Goal: Task Accomplishment & Management: Manage account settings

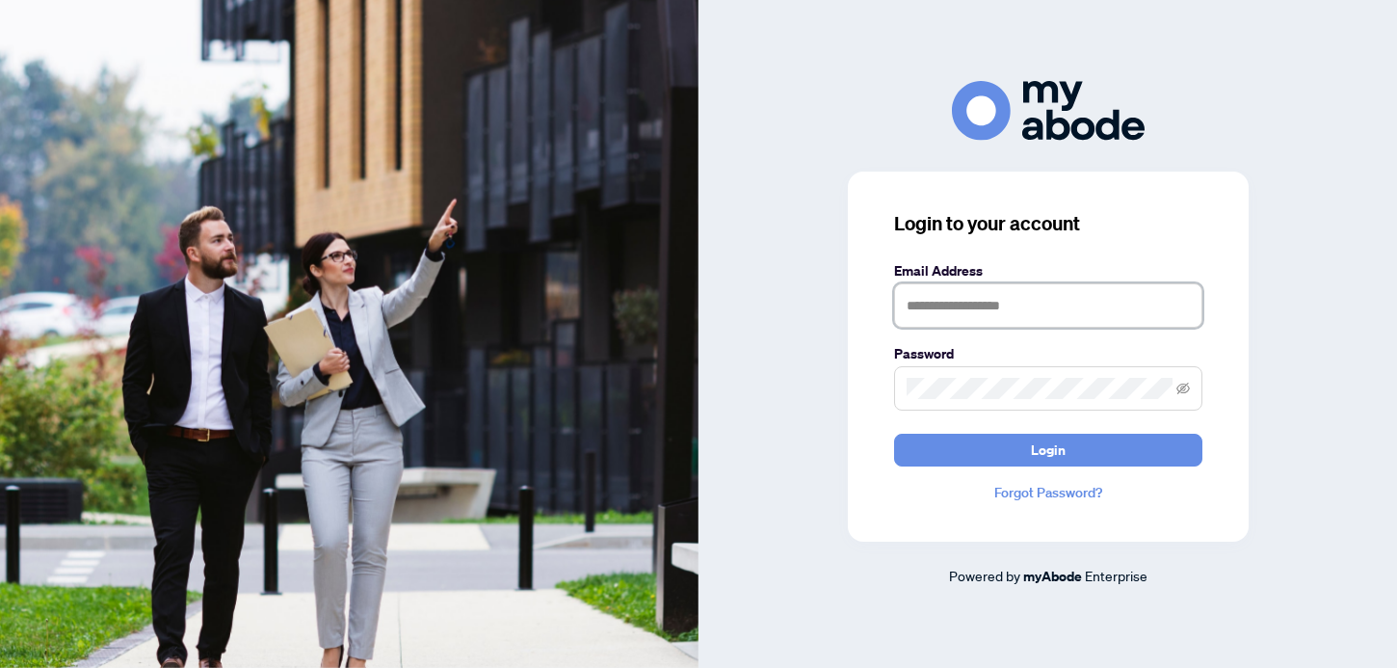
click at [1003, 316] on input "text" at bounding box center [1048, 305] width 308 height 44
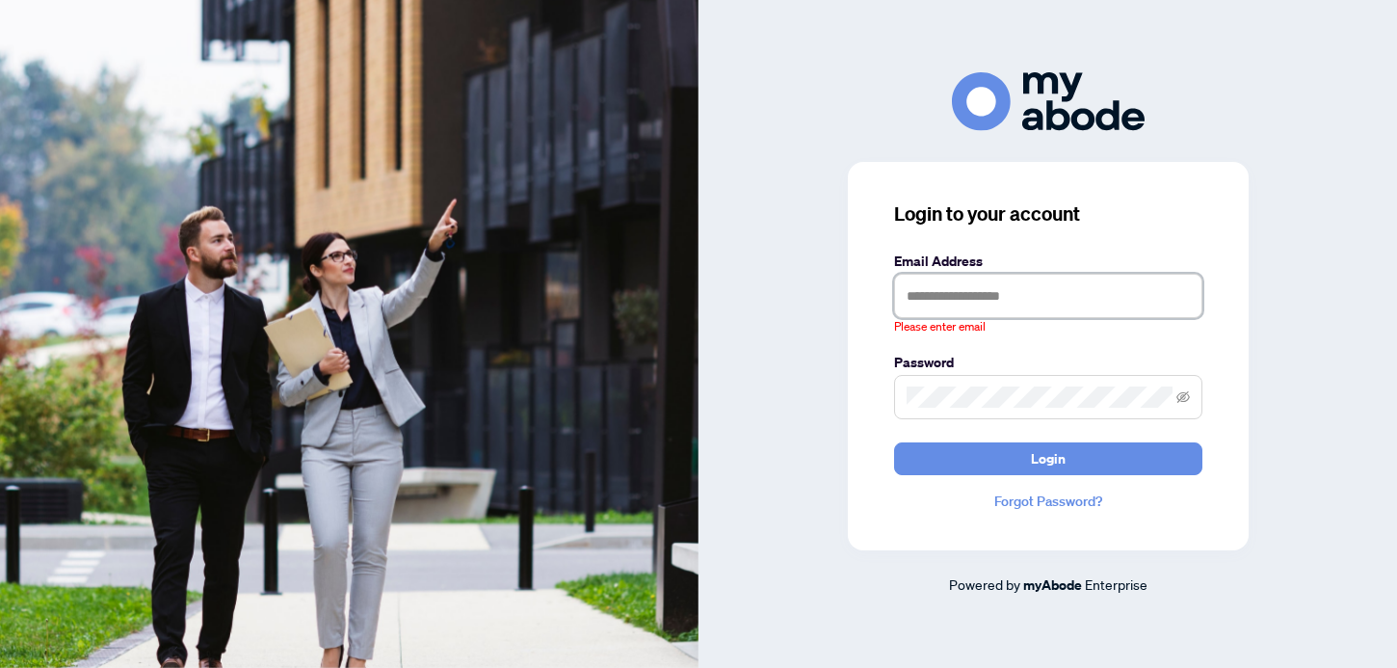
click at [938, 279] on input "text" at bounding box center [1048, 296] width 308 height 44
type input "**********"
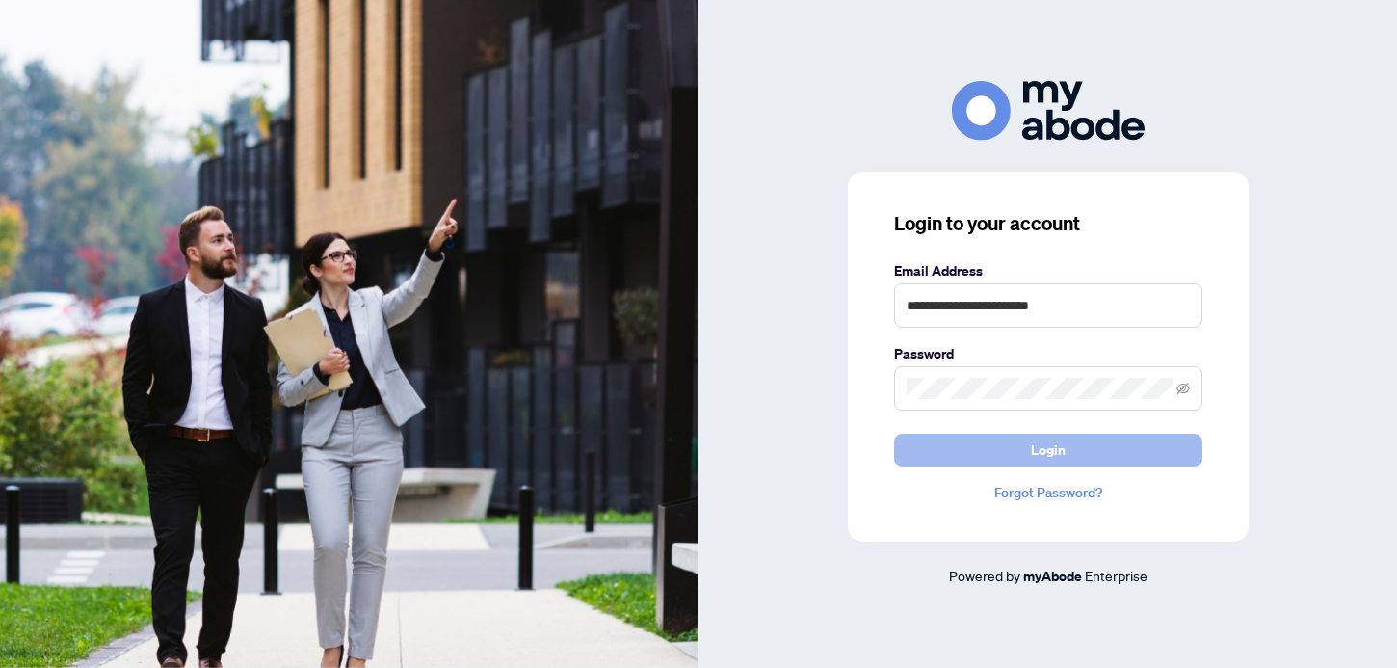
click at [991, 442] on button "Login" at bounding box center [1048, 450] width 308 height 33
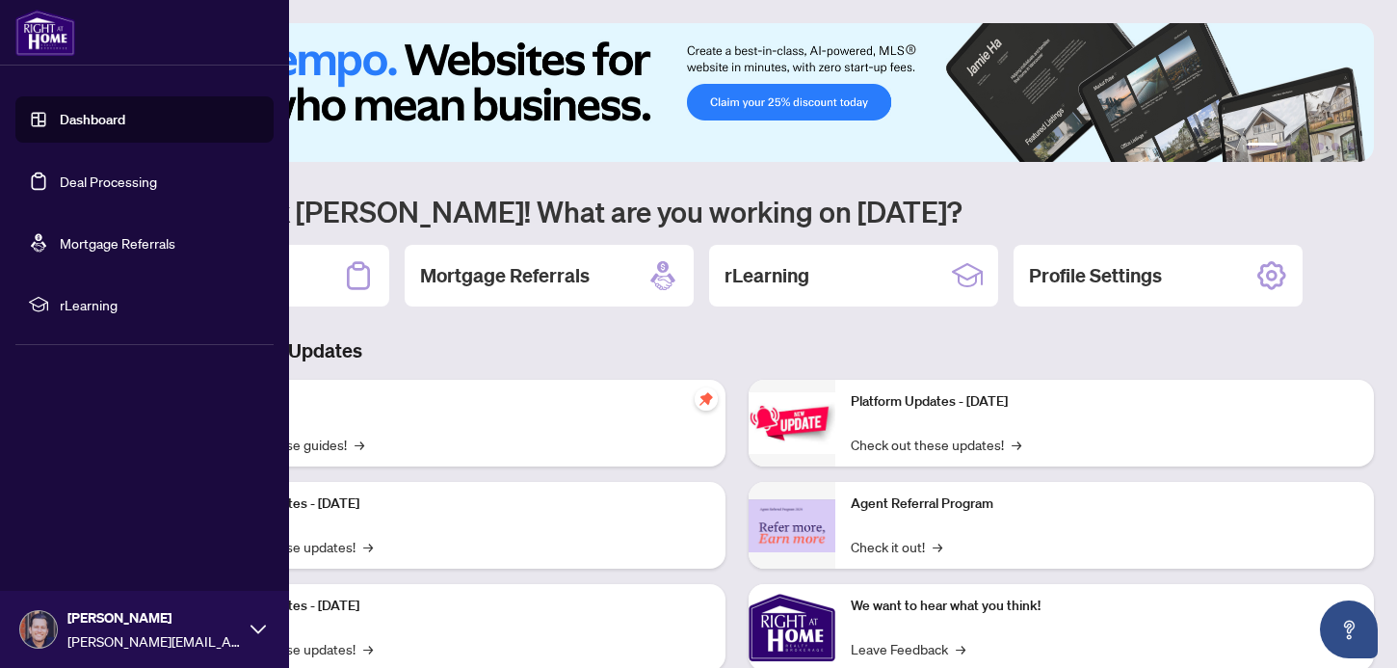
click at [79, 176] on link "Deal Processing" at bounding box center [108, 180] width 97 height 17
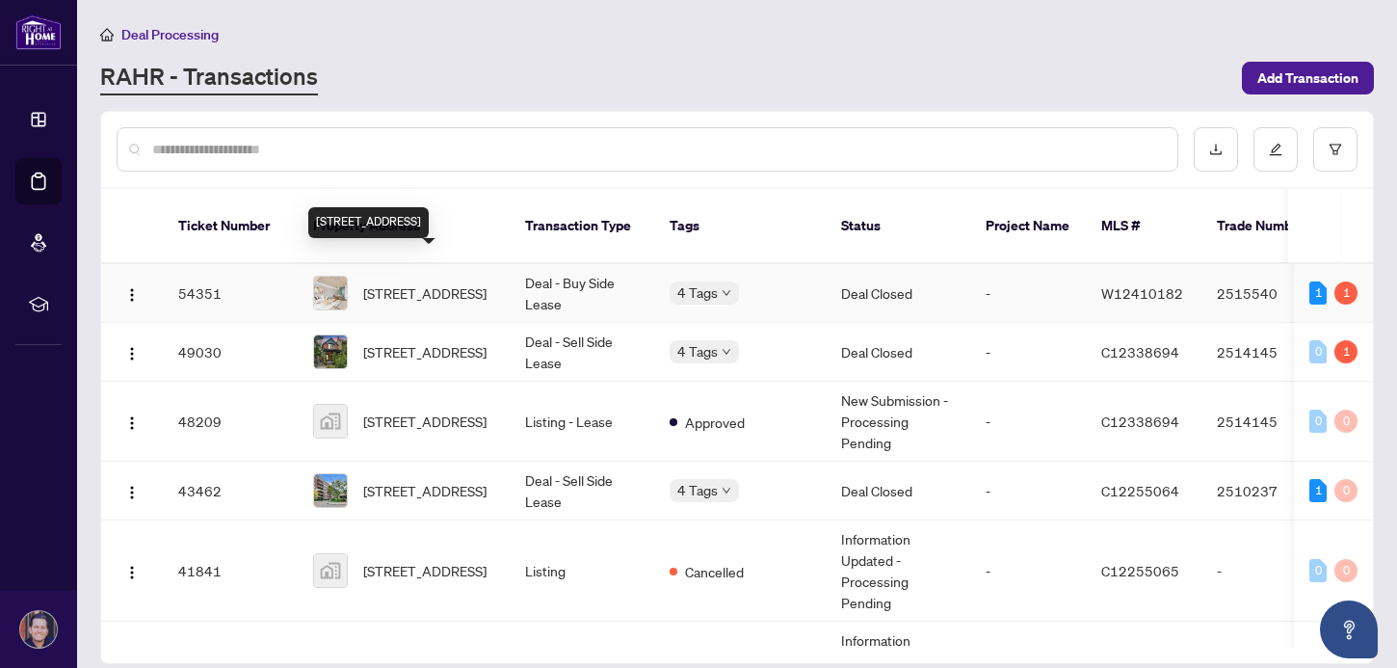
click at [425, 282] on span "[STREET_ADDRESS]" at bounding box center [424, 292] width 123 height 21
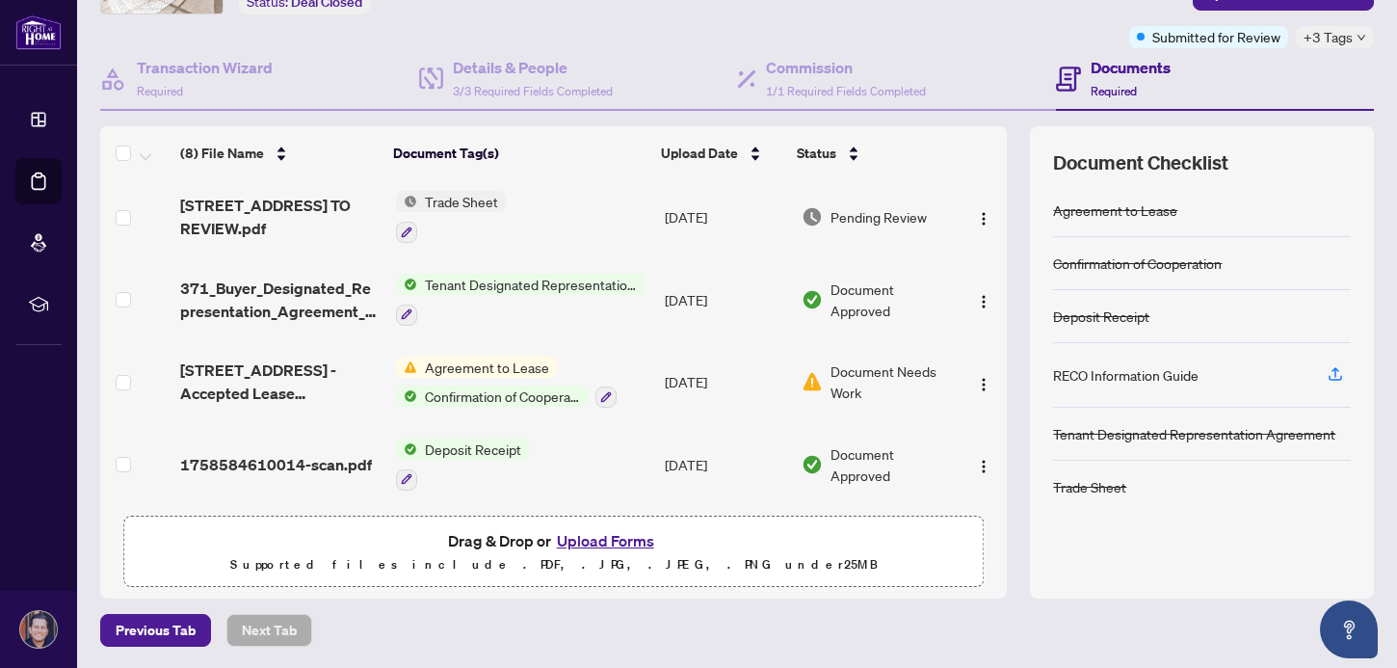
scroll to position [327, 0]
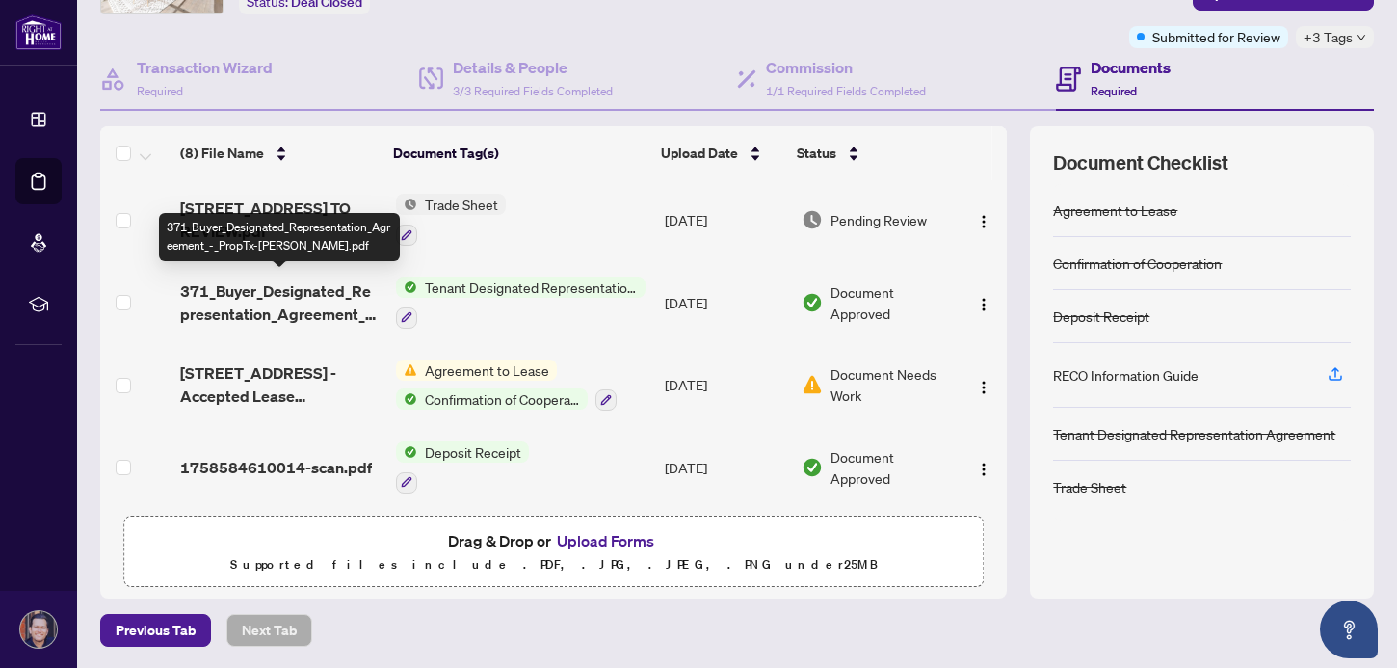
click at [299, 294] on span "371_Buyer_Designated_Representation_Agreement_-_PropTx-[PERSON_NAME].pdf" at bounding box center [279, 302] width 199 height 46
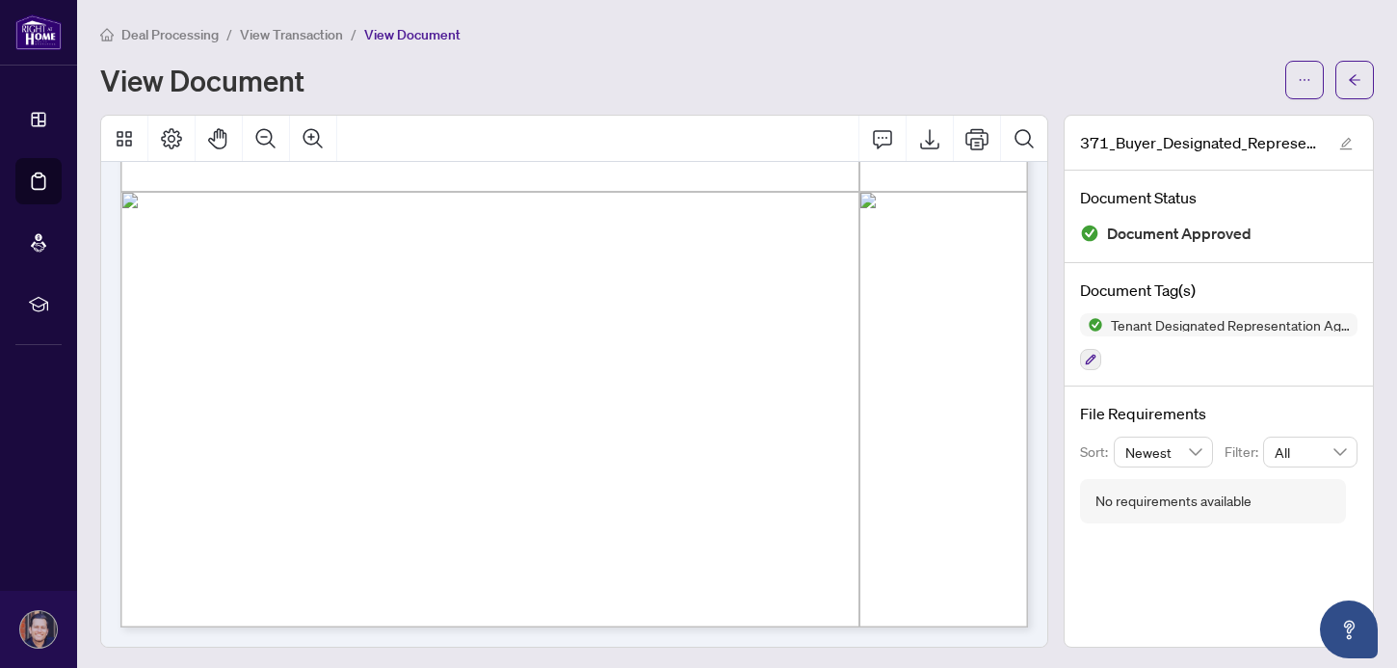
scroll to position [2, 0]
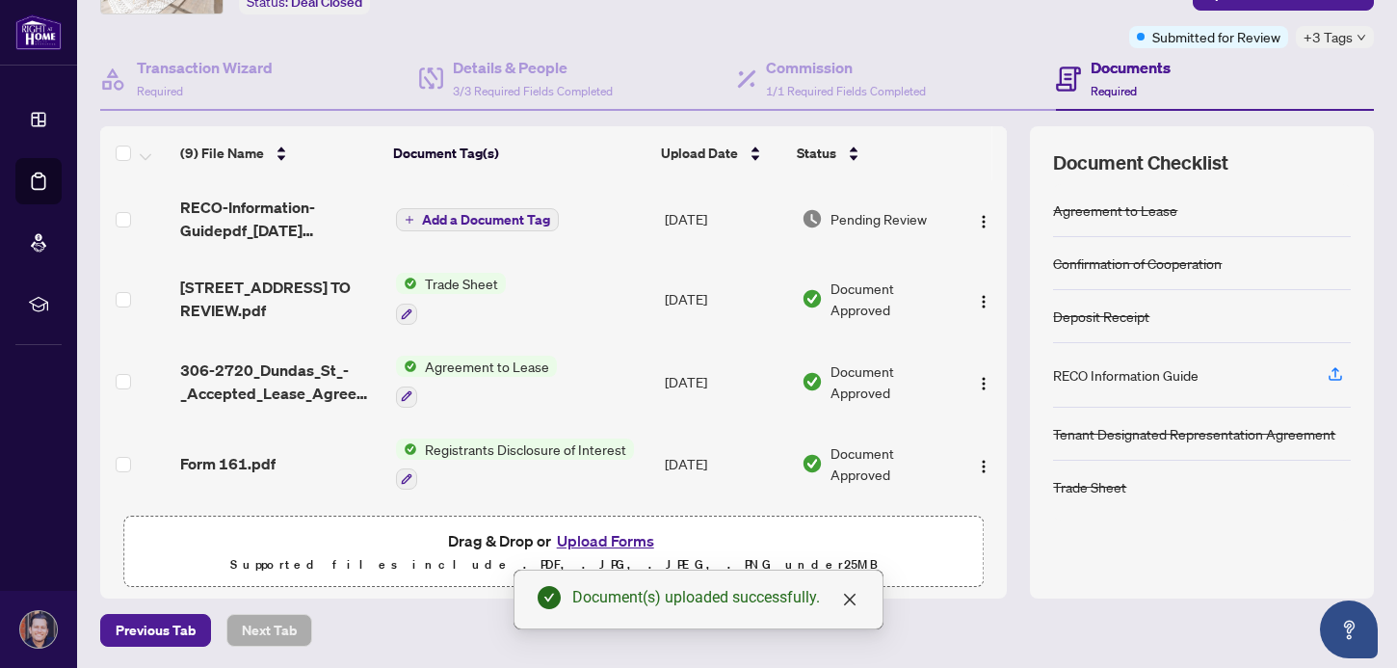
click at [506, 213] on span "Add a Document Tag" at bounding box center [486, 219] width 128 height 13
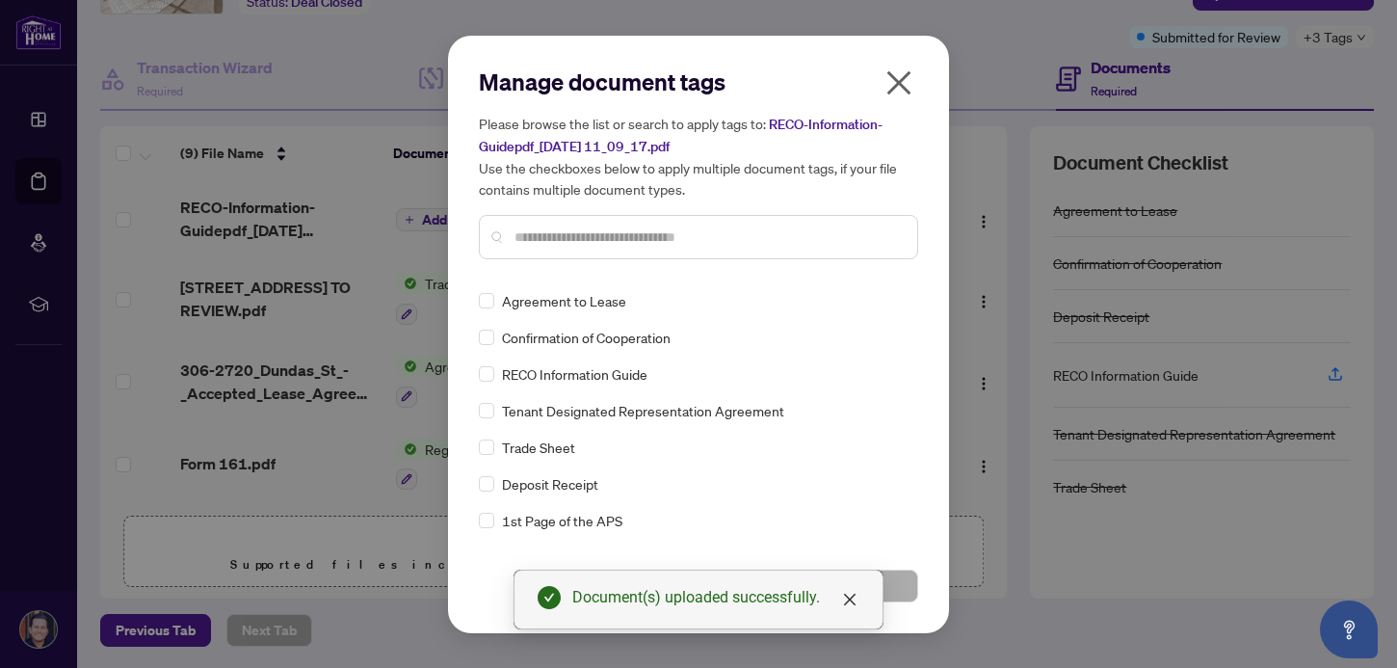
click at [552, 246] on input "text" at bounding box center [707, 236] width 387 height 21
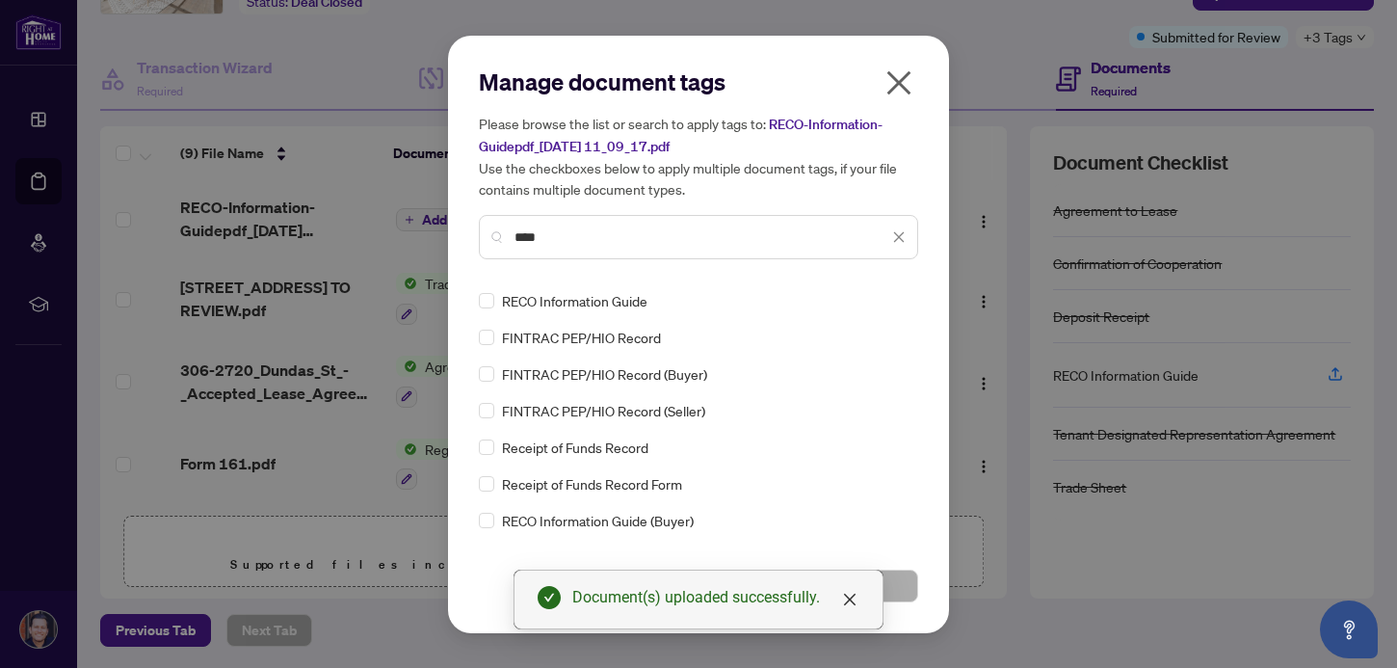
type input "****"
click at [490, 310] on div "RECO Information Guide FINTRAC PEP/HIO Record FINTRAC PEP/HIO Record (Buyer) FI…" at bounding box center [698, 410] width 439 height 241
click at [894, 575] on button "Save" at bounding box center [811, 585] width 214 height 33
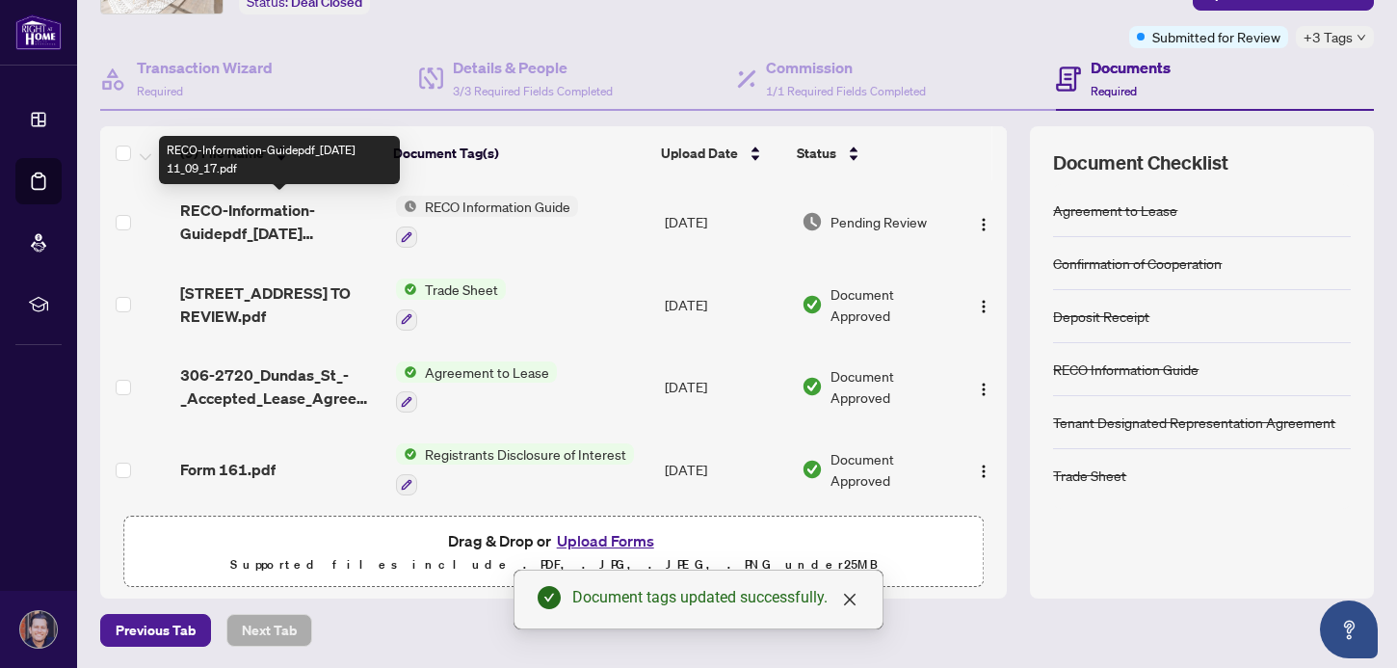
click at [322, 229] on span "RECO-Information-Guidepdf_[DATE] 11_09_17.pdf" at bounding box center [279, 221] width 199 height 46
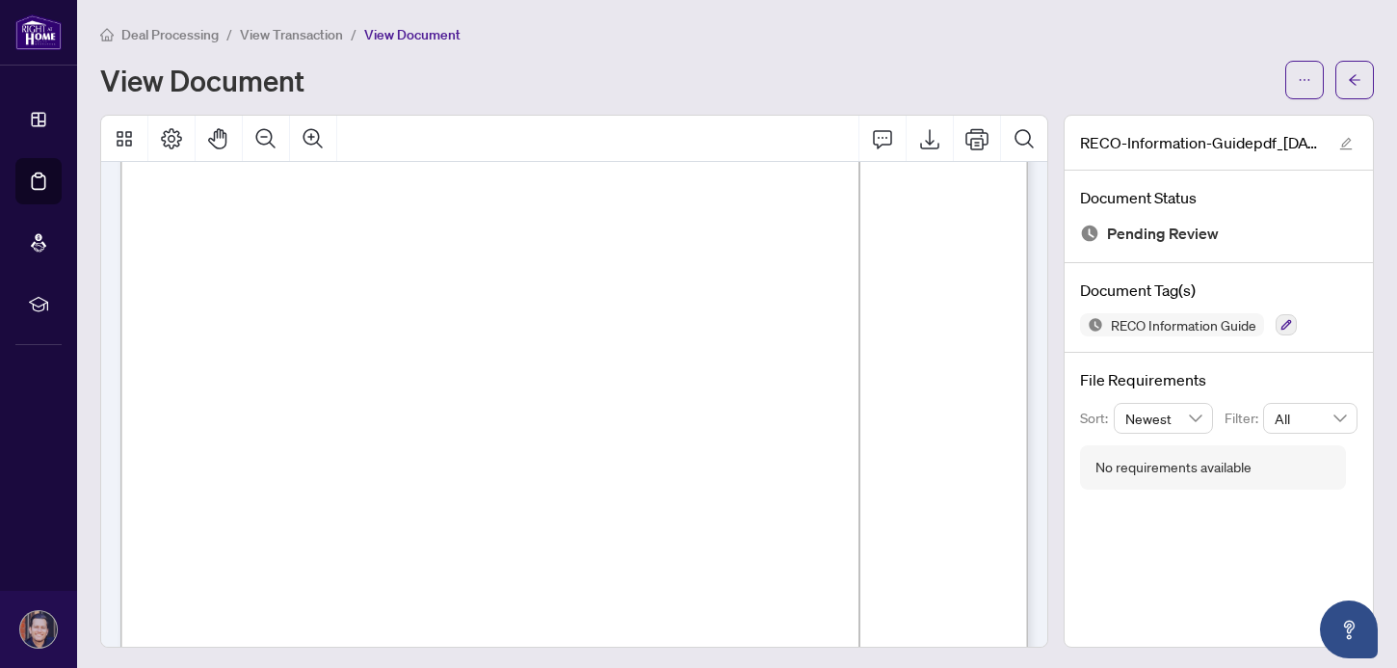
scroll to position [14644, 0]
